Goal: Task Accomplishment & Management: Use online tool/utility

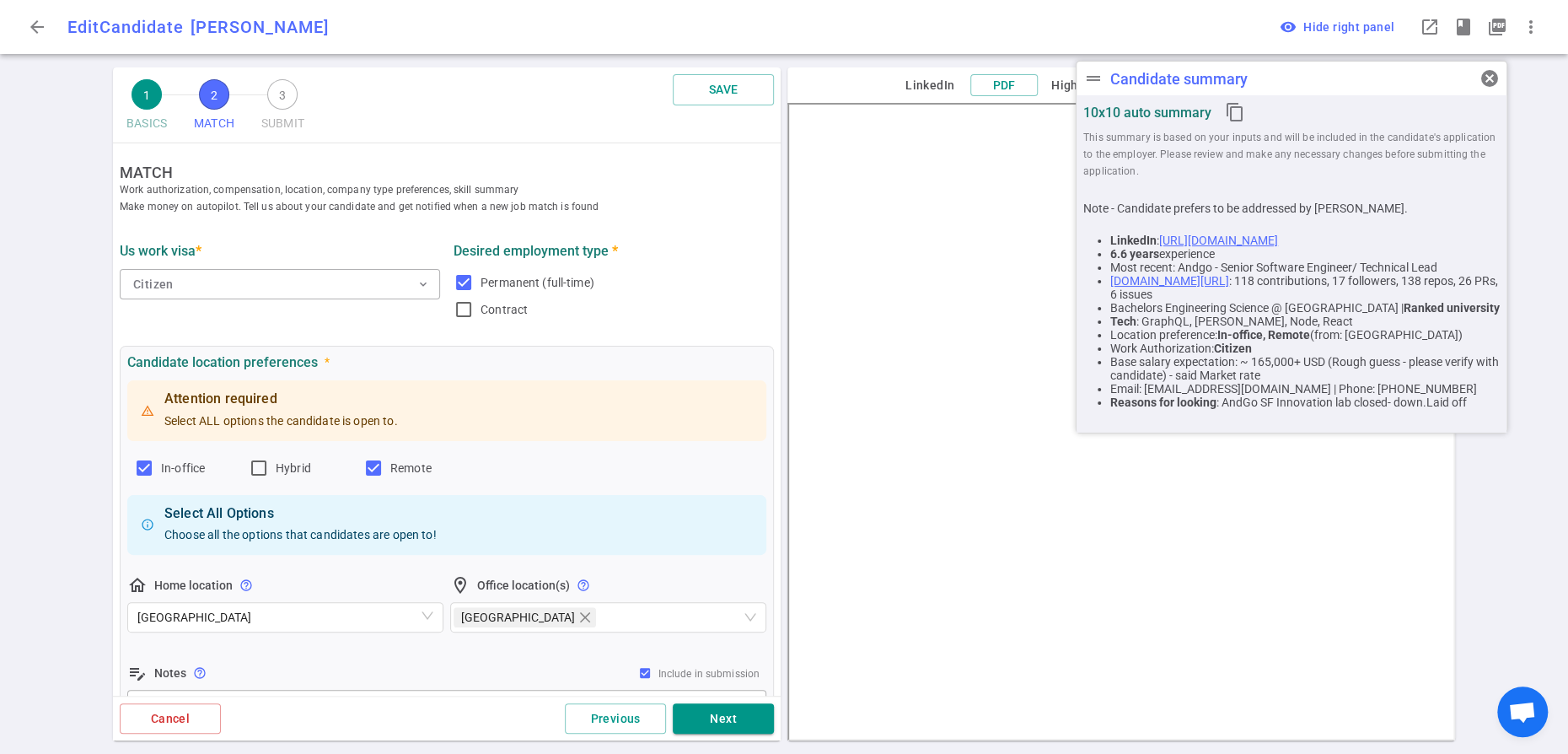
scroll to position [720, 0]
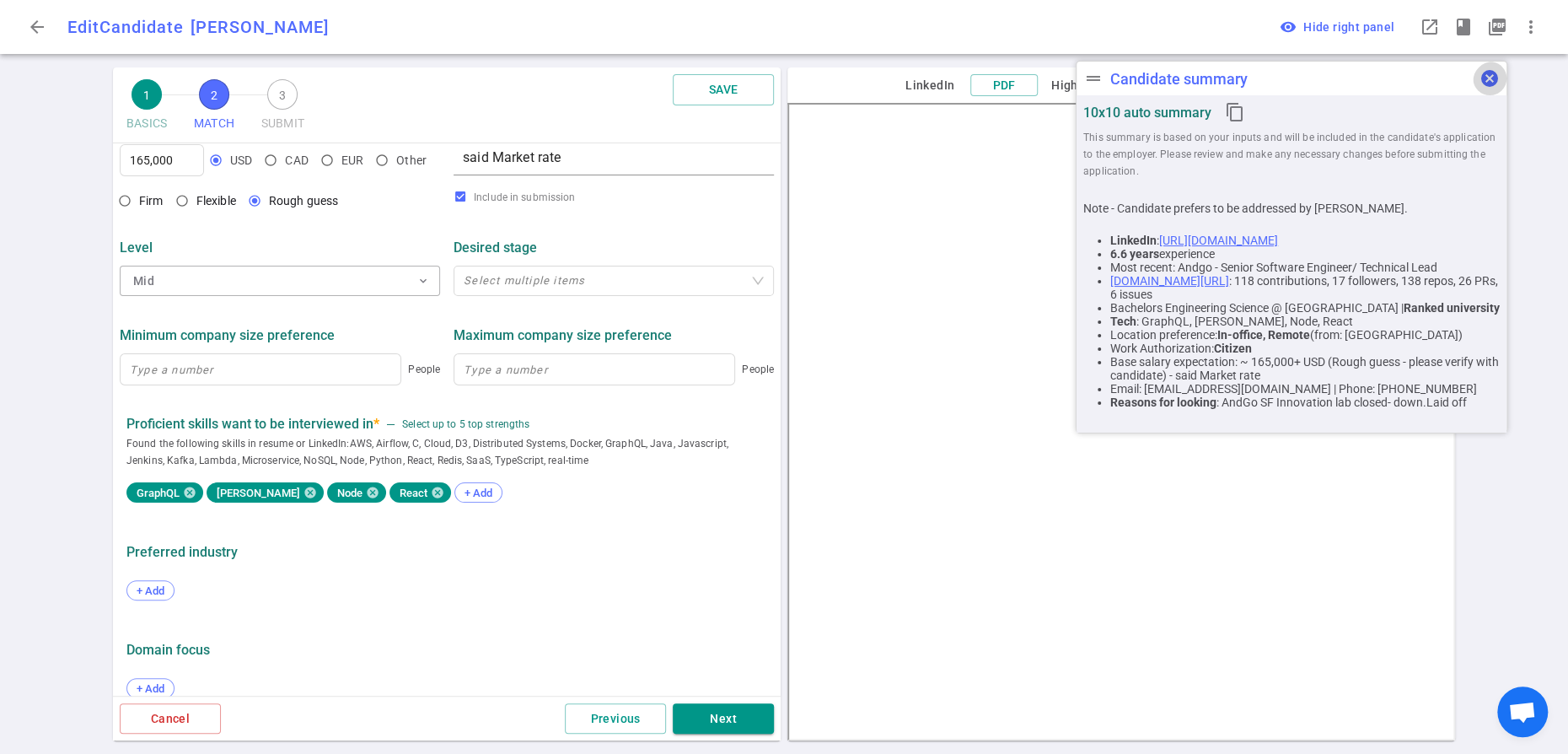
click at [1491, 82] on span "cancel" at bounding box center [1490, 78] width 21 height 21
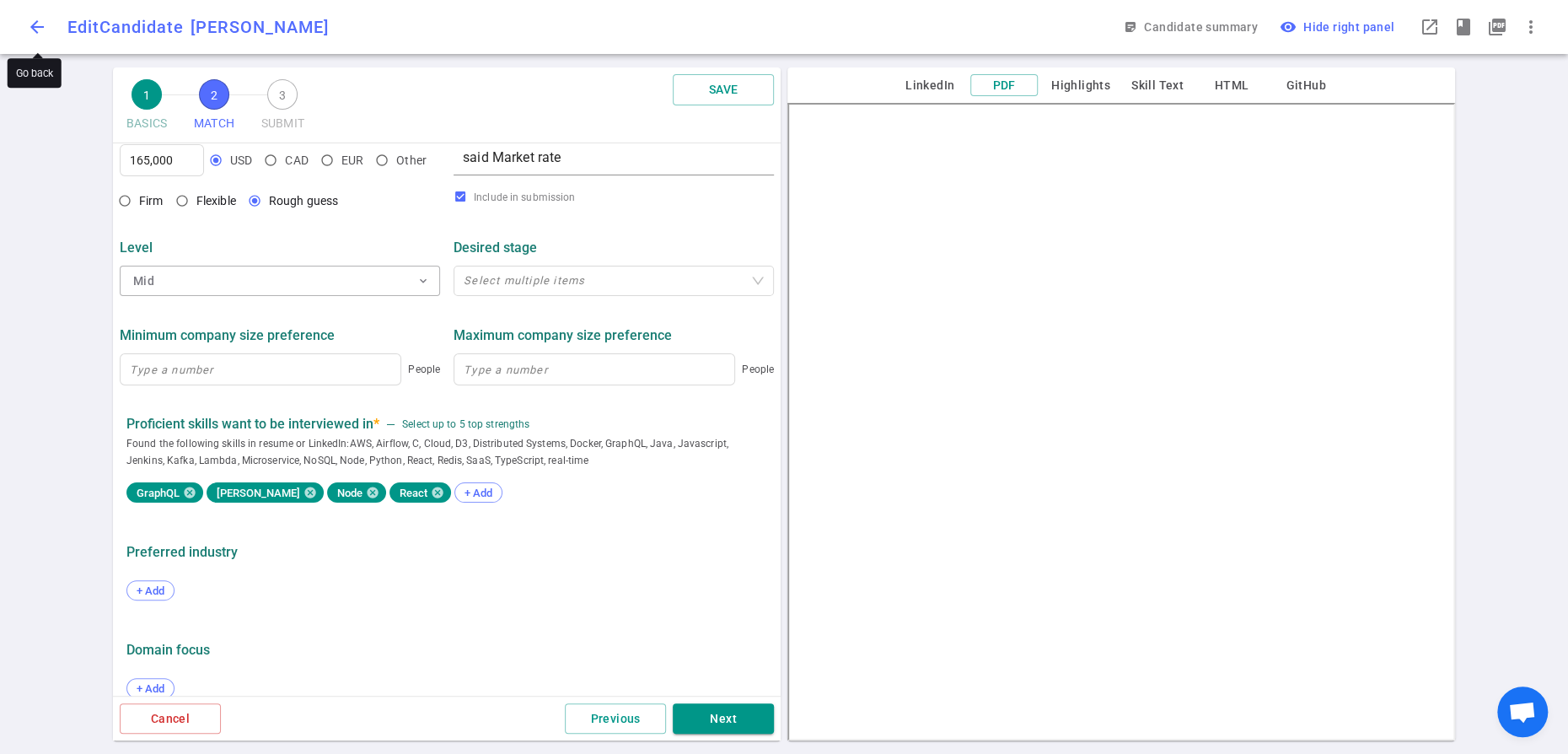
click at [39, 27] on span "arrow_back" at bounding box center [37, 28] width 21 height 21
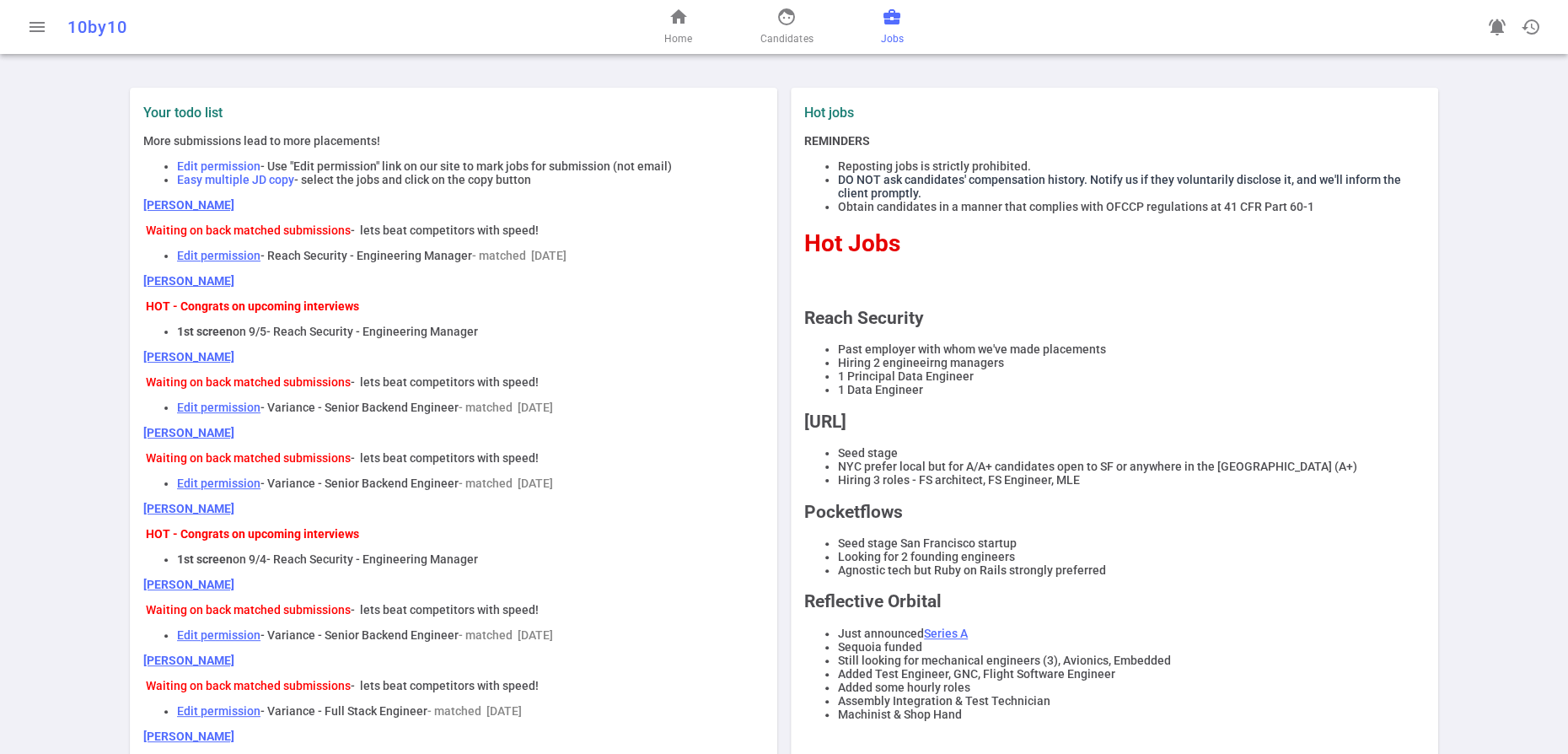
click at [902, 27] on span "business_center" at bounding box center [892, 17] width 21 height 21
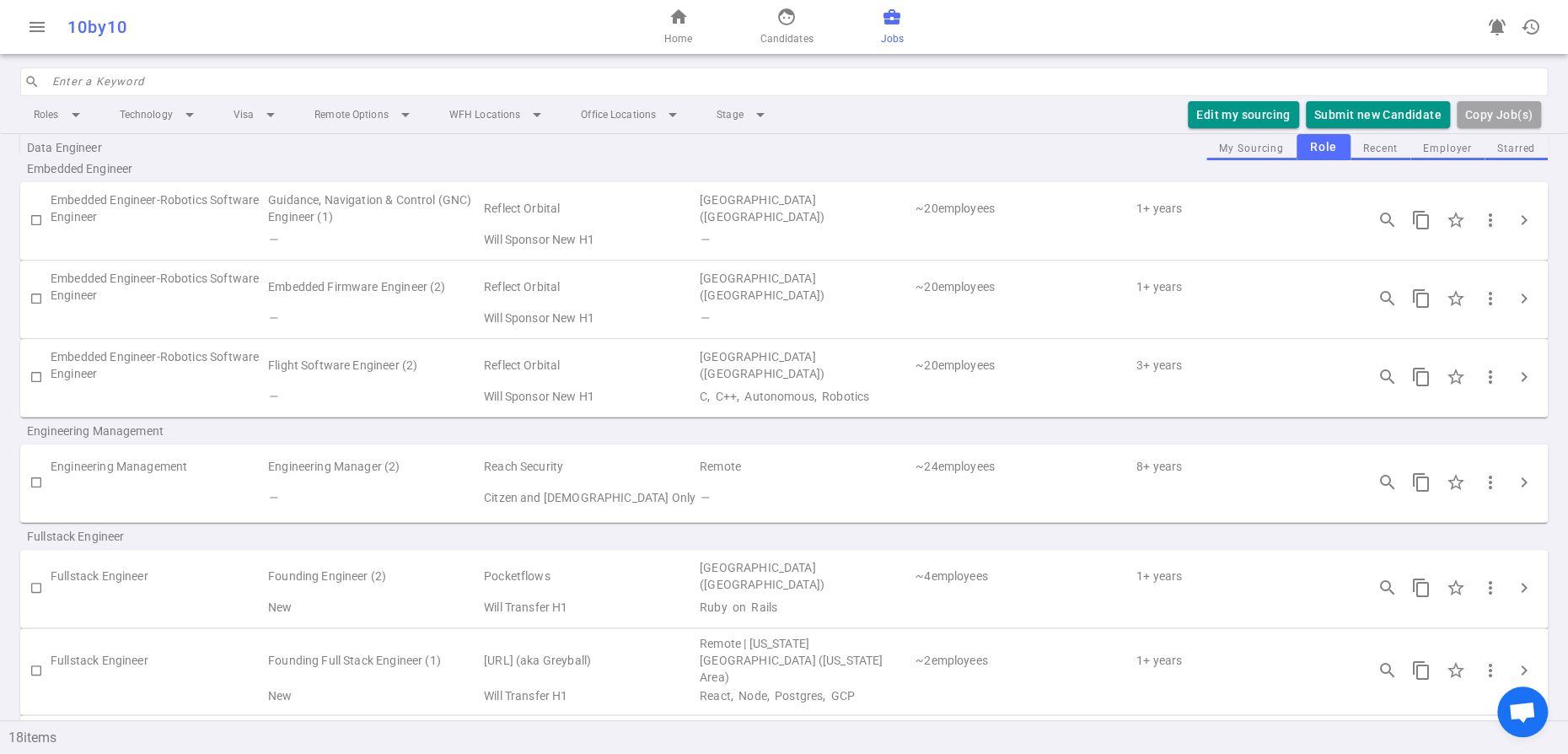
scroll to position [330, 0]
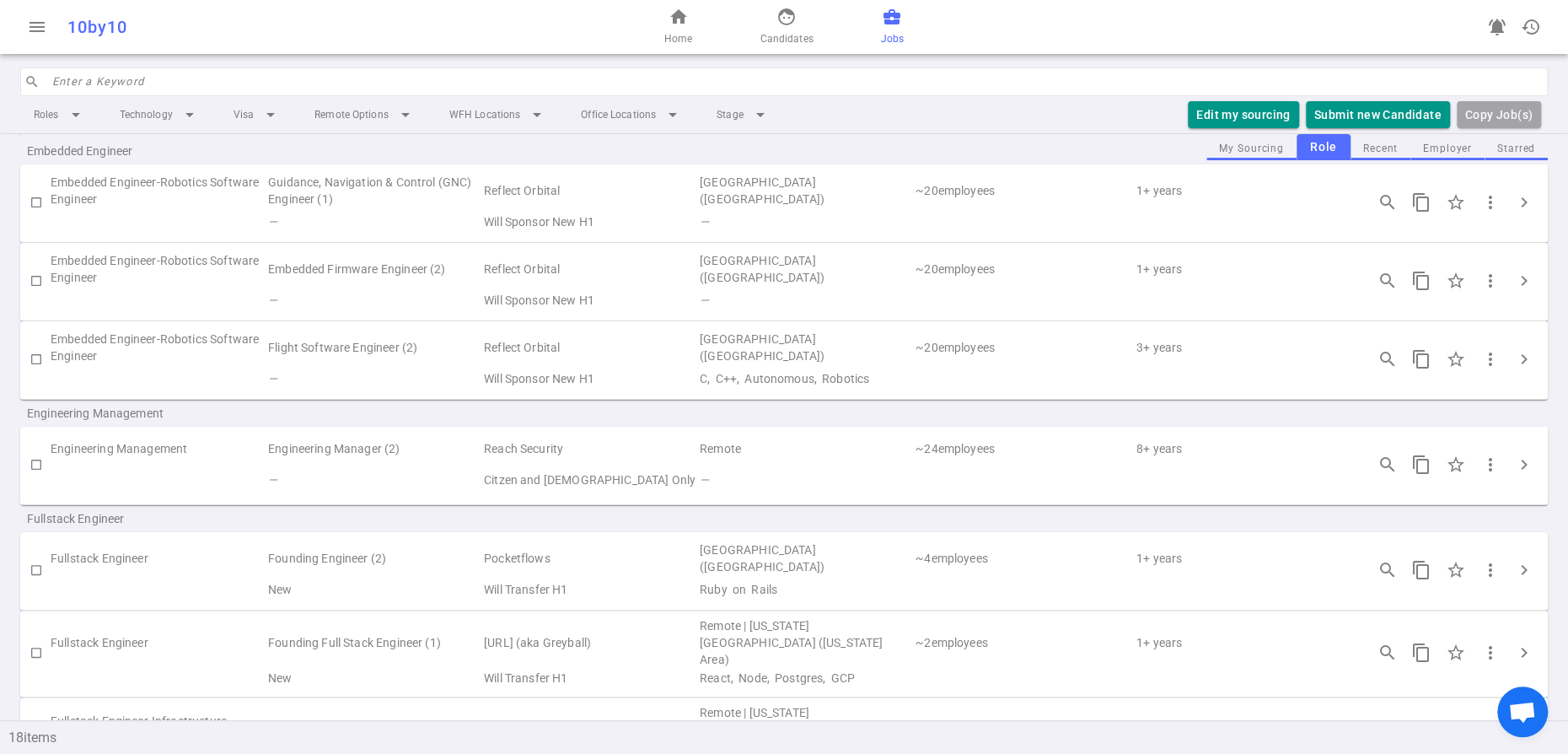
click at [36, 479] on input "checkbox" at bounding box center [35, 464] width 28 height 28
checkbox input "true"
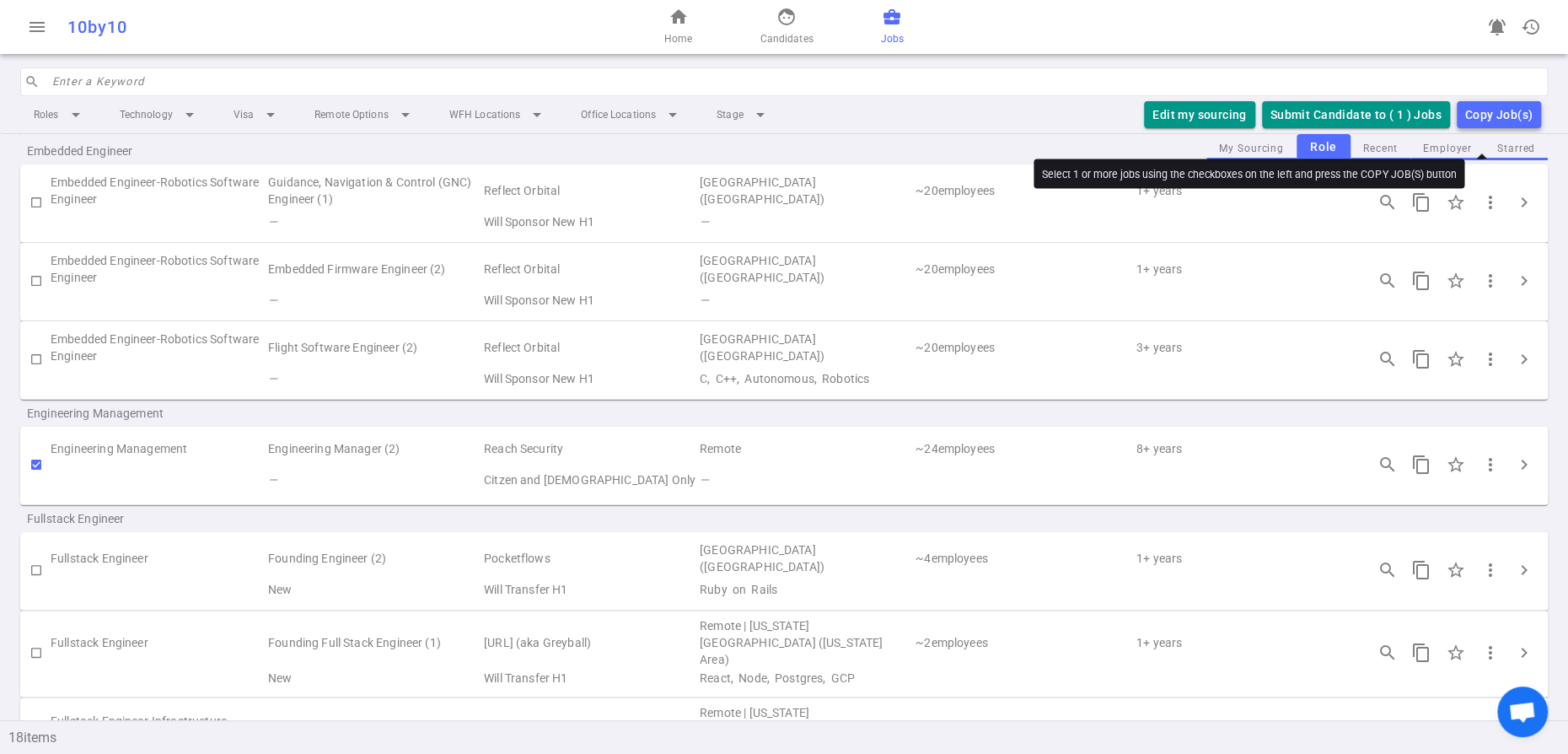
click at [1492, 126] on div "Copy Job(s)" at bounding box center [1498, 115] width 67 height 21
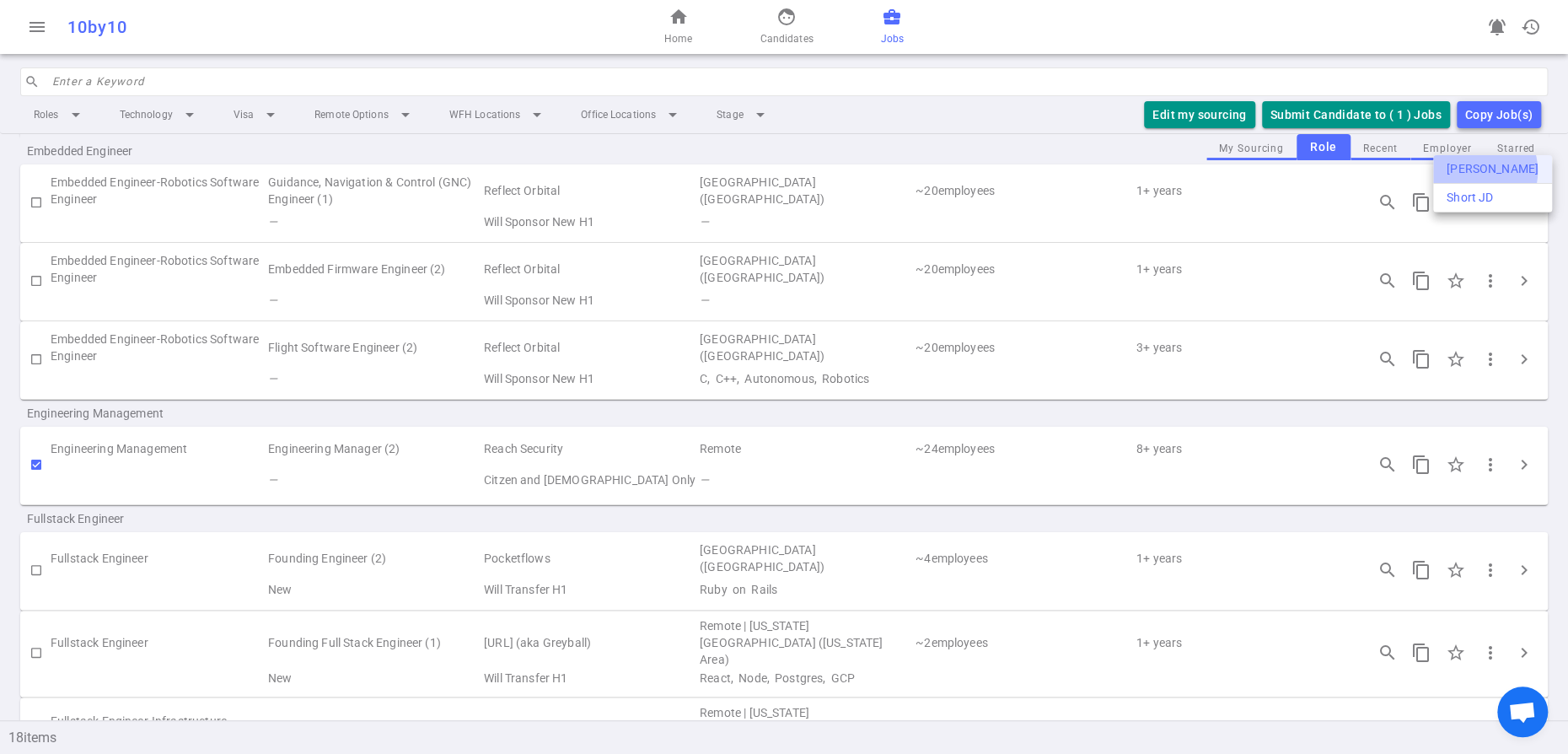
click at [1473, 171] on div "[PERSON_NAME]" at bounding box center [1492, 169] width 92 height 18
